Goal: Task Accomplishment & Management: Manage account settings

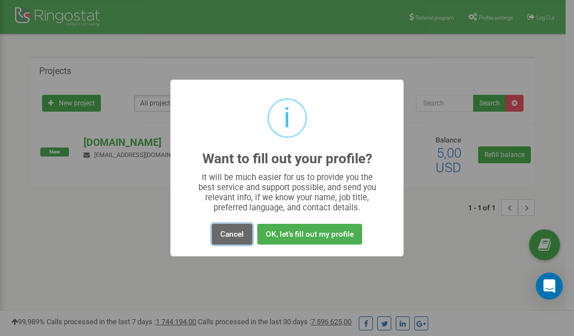
click at [234, 234] on button "Cancel" at bounding box center [232, 234] width 40 height 21
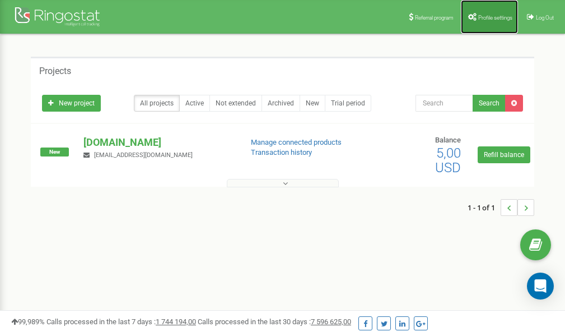
click at [481, 16] on span "Profile settings" at bounding box center [496, 18] width 34 height 6
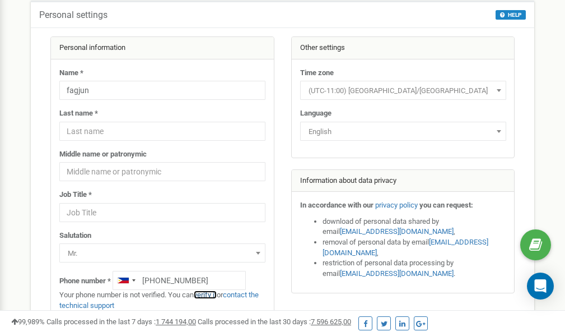
click at [211, 295] on link "verify it" at bounding box center [205, 294] width 23 height 8
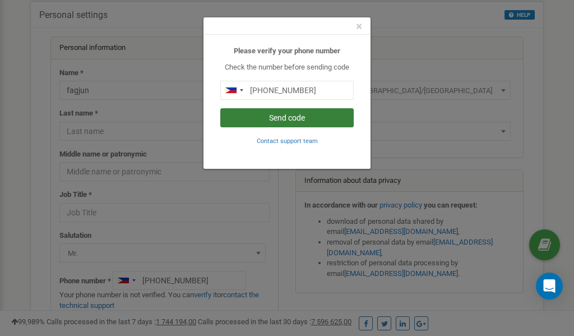
click at [286, 117] on button "Send code" at bounding box center [286, 117] width 133 height 19
